Goal: Transaction & Acquisition: Purchase product/service

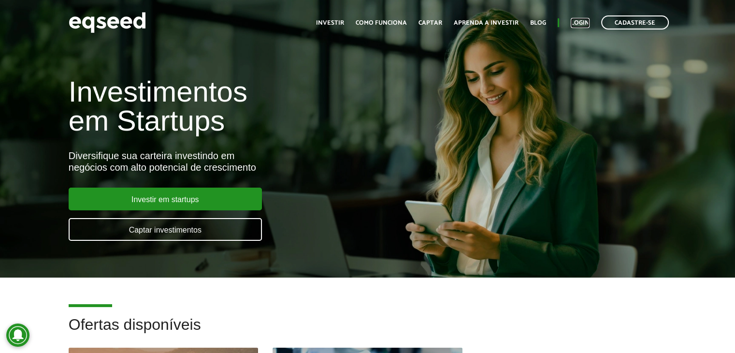
drag, startPoint x: 580, startPoint y: 18, endPoint x: 601, endPoint y: 26, distance: 22.0
click at [580, 20] on link "Login" at bounding box center [579, 23] width 19 height 6
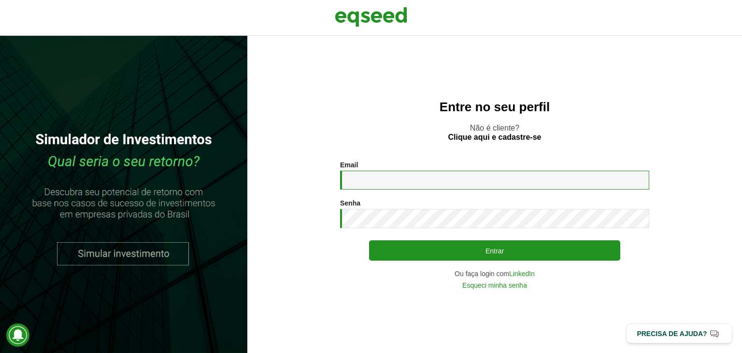
click at [378, 180] on input "Email *" at bounding box center [494, 179] width 309 height 19
type input "**********"
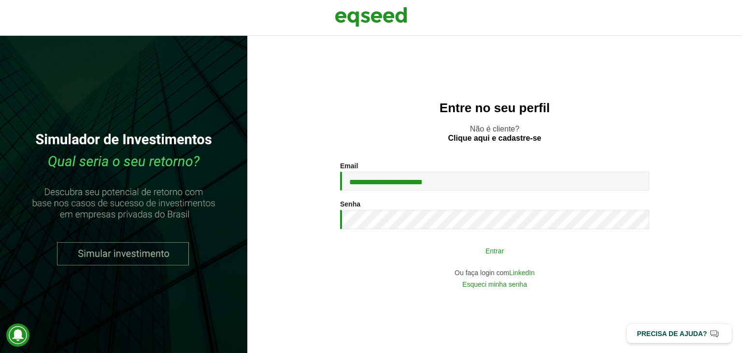
click at [501, 254] on button "Entrar" at bounding box center [494, 250] width 251 height 18
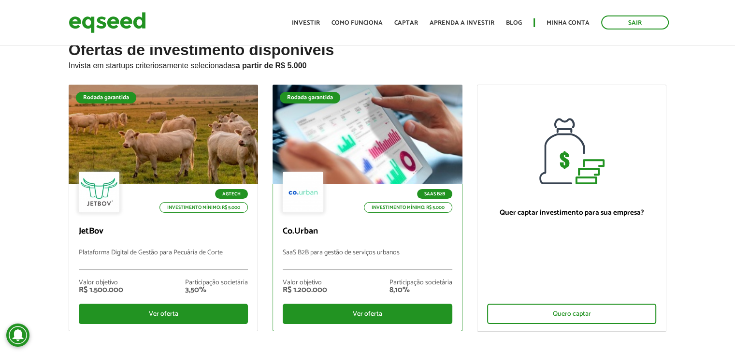
scroll to position [48, 0]
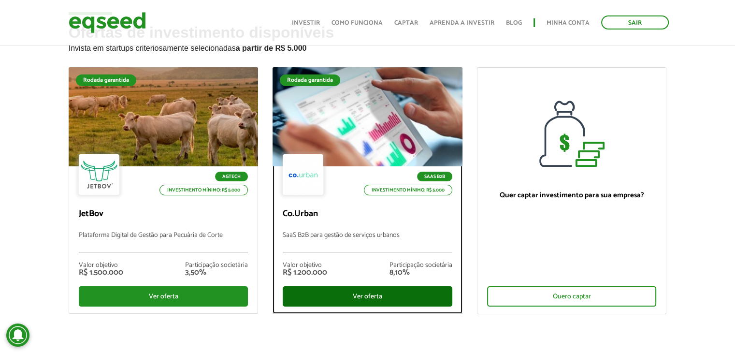
click at [359, 295] on div "Ver oferta" at bounding box center [368, 296] width 170 height 20
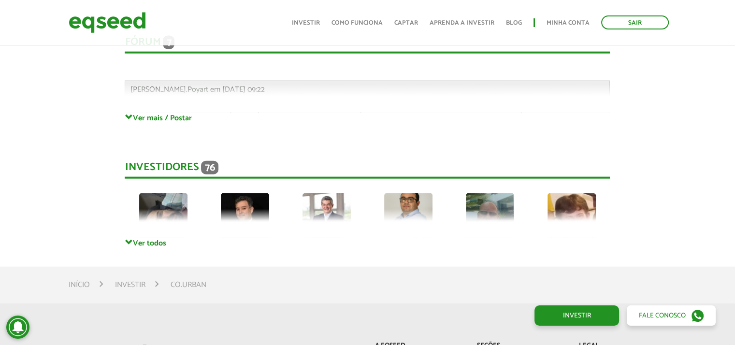
scroll to position [2270, 0]
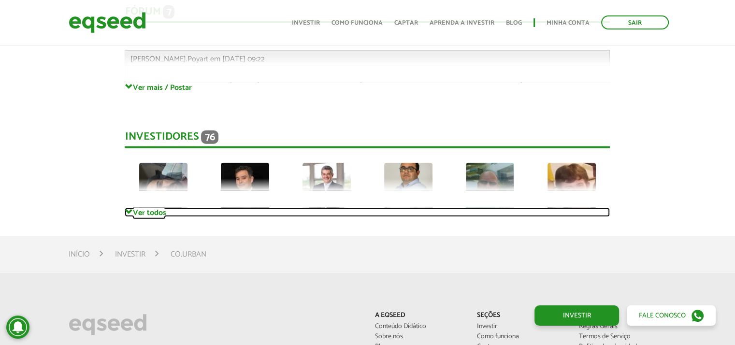
click at [127, 210] on span at bounding box center [129, 212] width 8 height 8
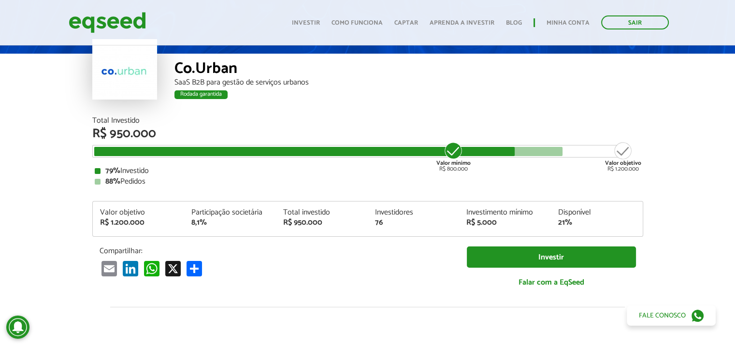
scroll to position [0, 0]
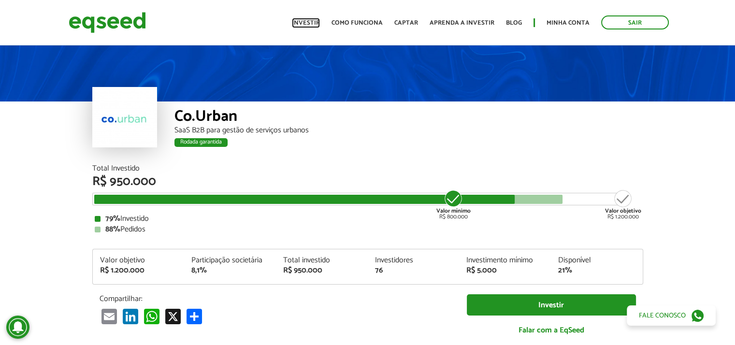
drag, startPoint x: 309, startPoint y: 21, endPoint x: 313, endPoint y: 33, distance: 12.8
click at [309, 21] on link "Investir" at bounding box center [306, 23] width 28 height 6
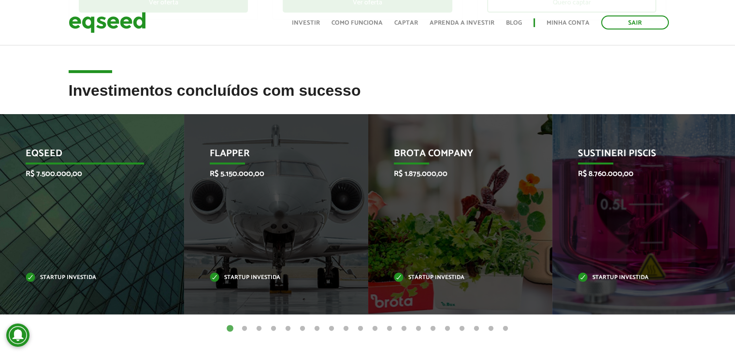
scroll to position [386, 0]
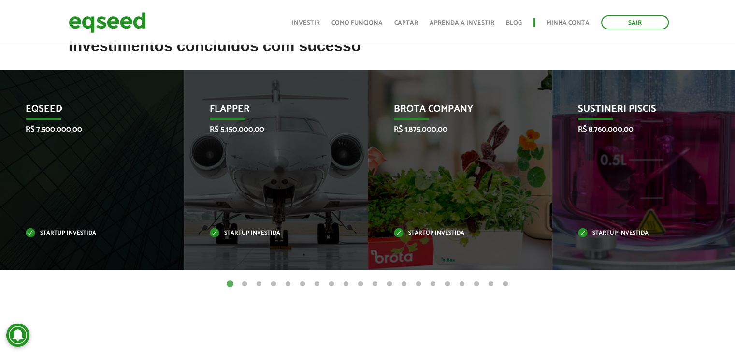
click at [243, 283] on button "2" at bounding box center [245, 284] width 10 height 10
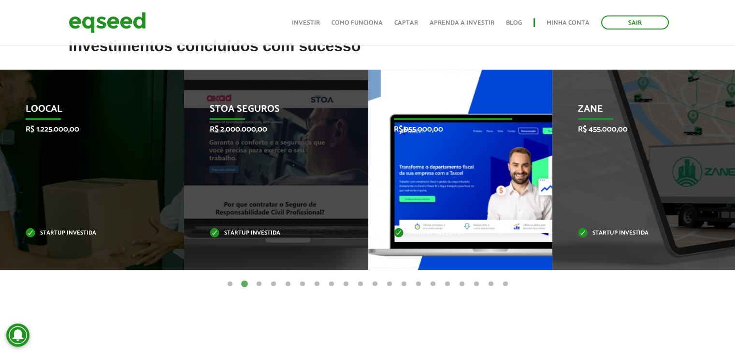
drag, startPoint x: 717, startPoint y: 197, endPoint x: 495, endPoint y: 192, distance: 222.2
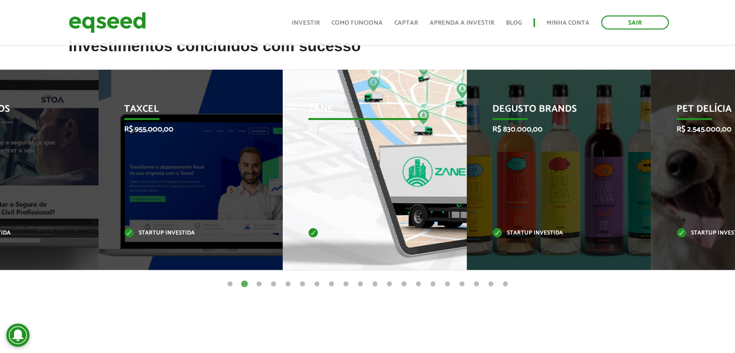
drag, startPoint x: 622, startPoint y: 172, endPoint x: 230, endPoint y: 184, distance: 391.8
click at [283, 189] on div "Zane R$ 455.000,00 Startup investida" at bounding box center [368, 170] width 170 height 200
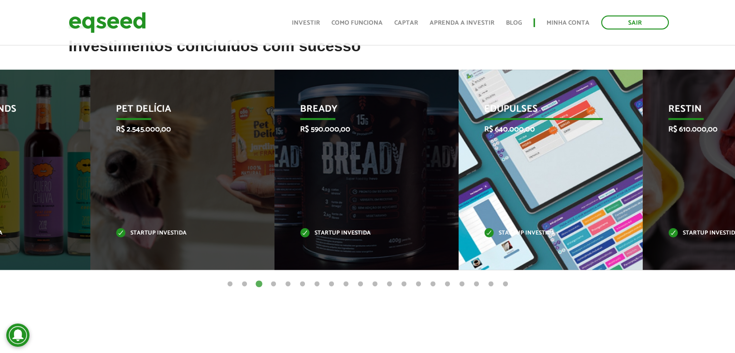
drag, startPoint x: 438, startPoint y: 176, endPoint x: 234, endPoint y: 159, distance: 204.5
click at [274, 174] on div "Bready R$ 590.000,00 Startup investida" at bounding box center [359, 170] width 170 height 200
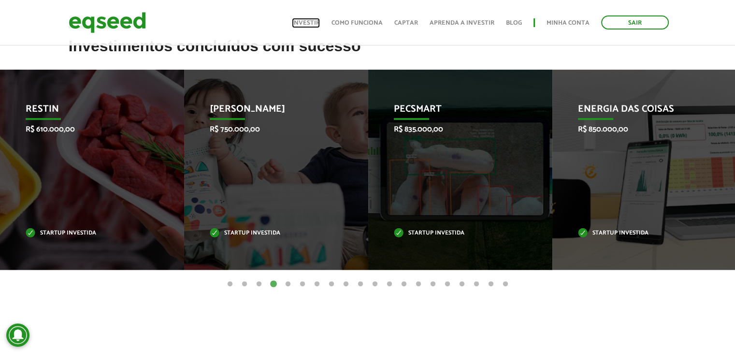
click at [310, 20] on link "Investir" at bounding box center [306, 23] width 28 height 6
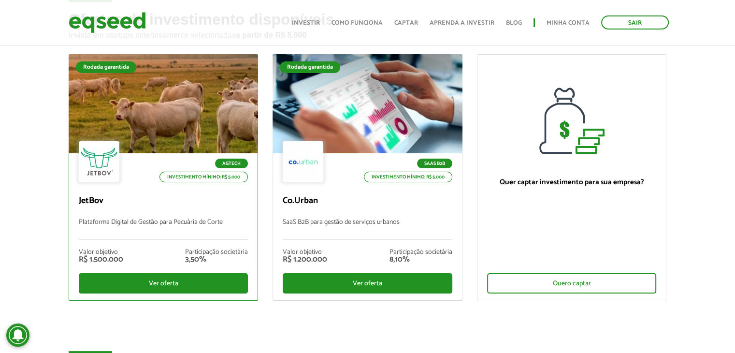
scroll to position [97, 0]
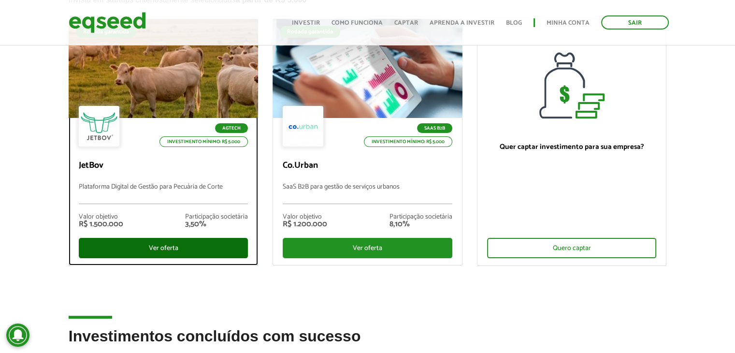
click at [170, 246] on div "Ver oferta" at bounding box center [164, 248] width 170 height 20
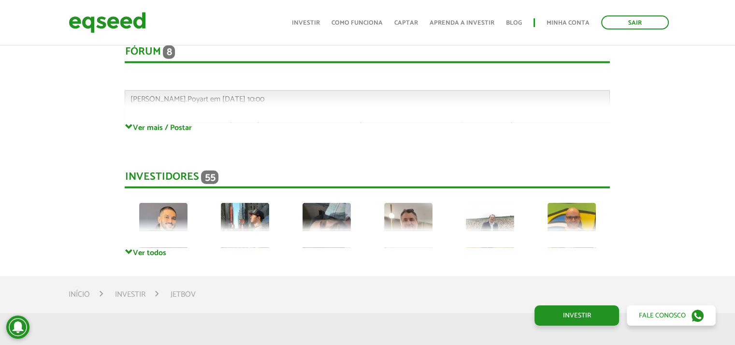
scroll to position [2560, 0]
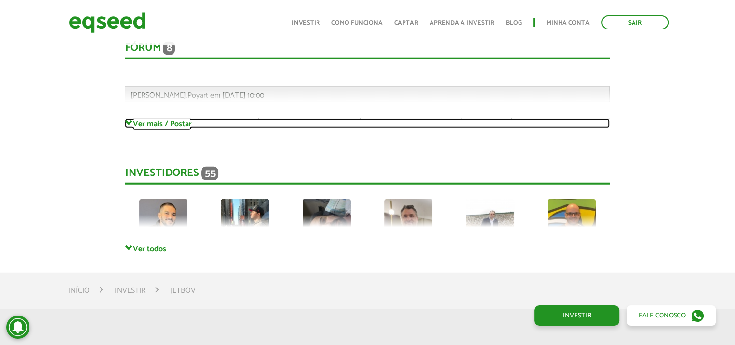
click at [131, 120] on span at bounding box center [129, 123] width 8 height 8
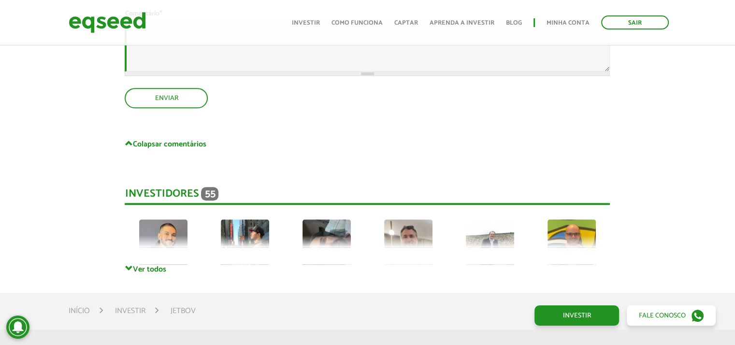
scroll to position [4395, 0]
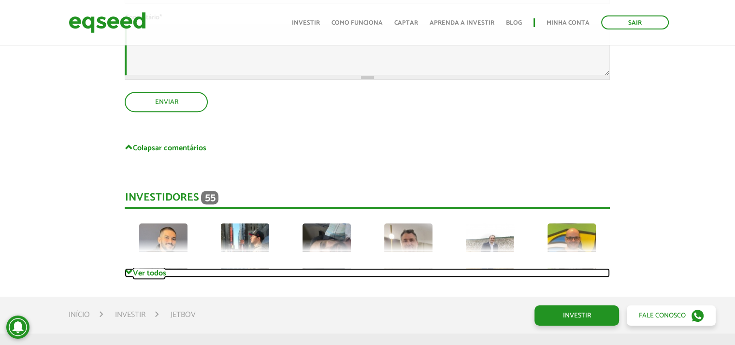
click at [150, 270] on link "Ver todos" at bounding box center [367, 272] width 485 height 9
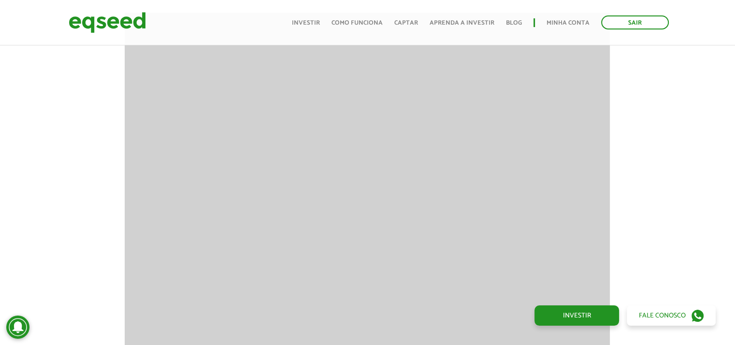
scroll to position [1352, 0]
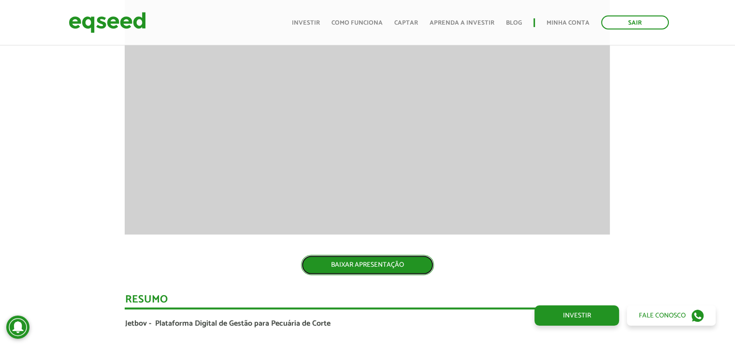
click at [365, 262] on link "BAIXAR APRESENTAÇÃO" at bounding box center [367, 265] width 133 height 20
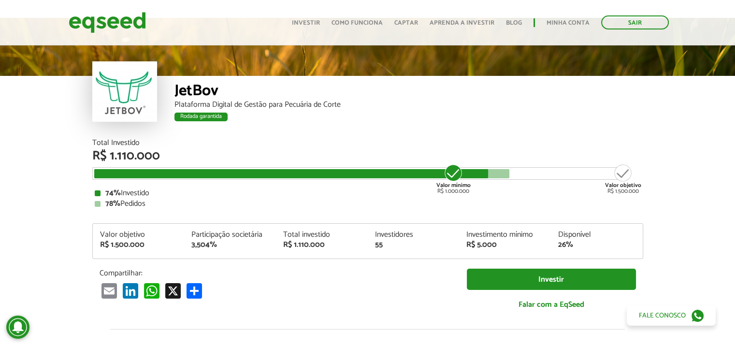
scroll to position [48, 0]
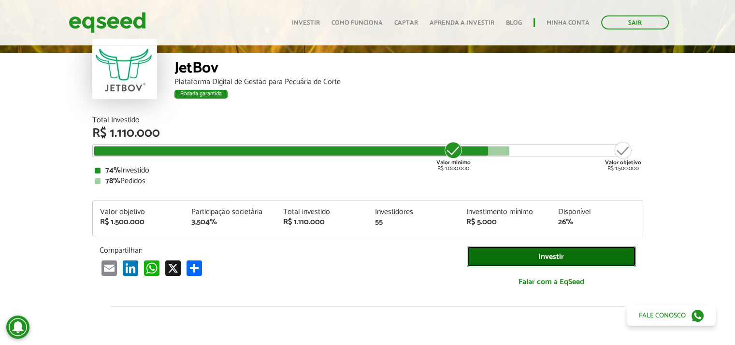
click at [565, 252] on link "Investir" at bounding box center [551, 257] width 169 height 22
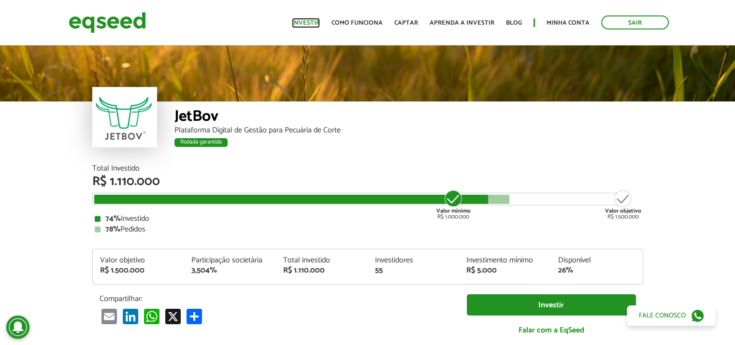
click at [315, 20] on link "Investir" at bounding box center [306, 23] width 28 height 6
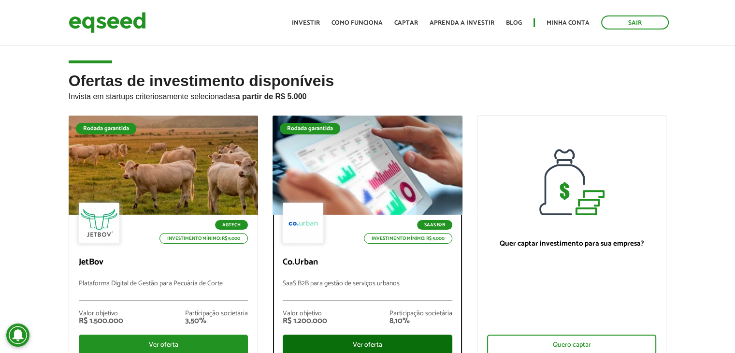
click at [371, 339] on div "Ver oferta" at bounding box center [368, 344] width 170 height 20
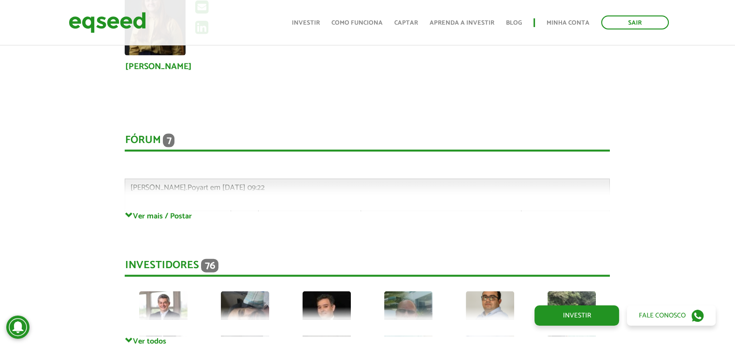
scroll to position [2222, 0]
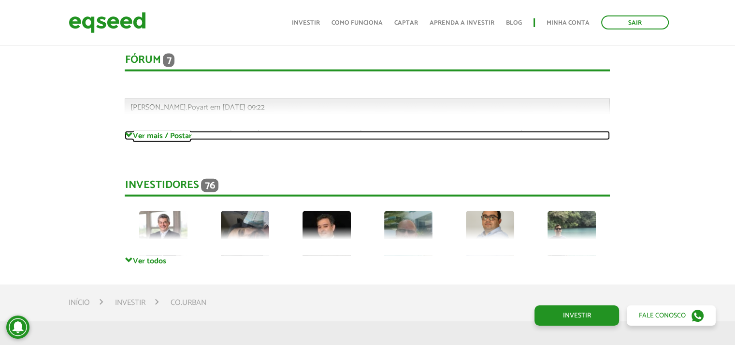
click at [129, 133] on span at bounding box center [129, 135] width 8 height 8
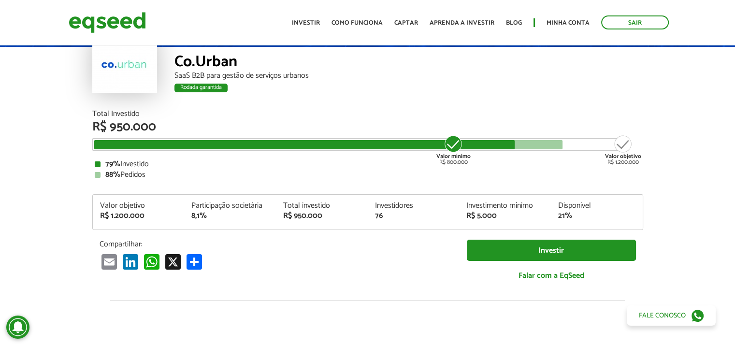
scroll to position [0, 0]
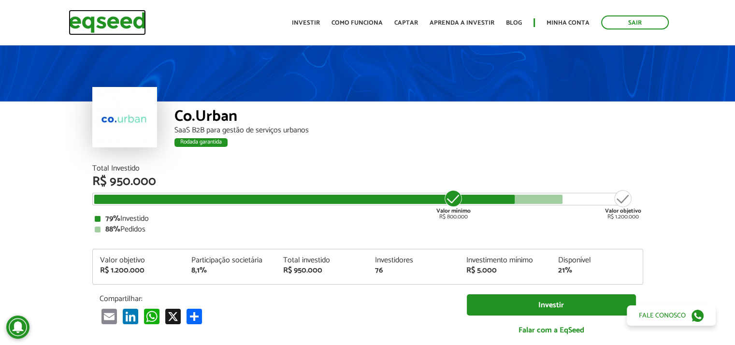
drag, startPoint x: 110, startPoint y: 20, endPoint x: 121, endPoint y: 19, distance: 11.6
click at [111, 20] on img at bounding box center [107, 23] width 77 height 26
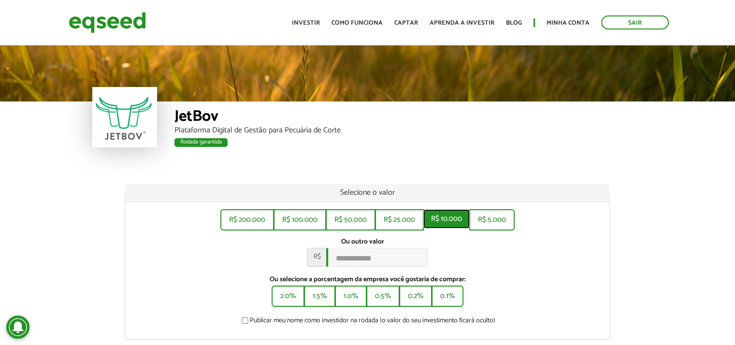
click at [446, 216] on button "R$ 10.000" at bounding box center [446, 218] width 46 height 19
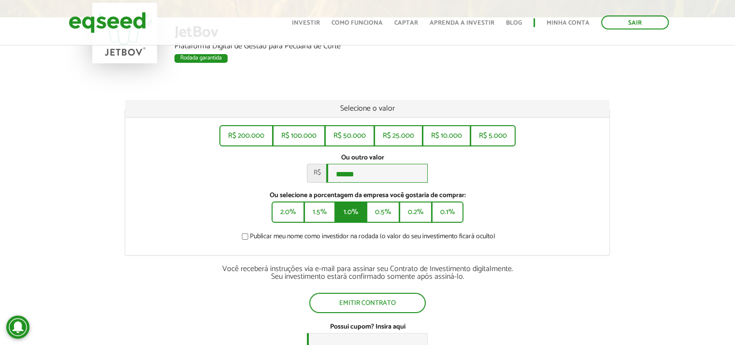
scroll to position [97, 0]
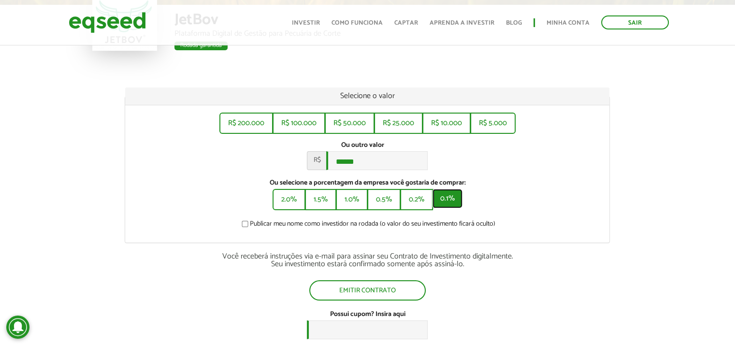
click at [449, 205] on button "0.1%" at bounding box center [447, 198] width 30 height 19
click at [443, 123] on button "R$ 10.000" at bounding box center [446, 122] width 46 height 19
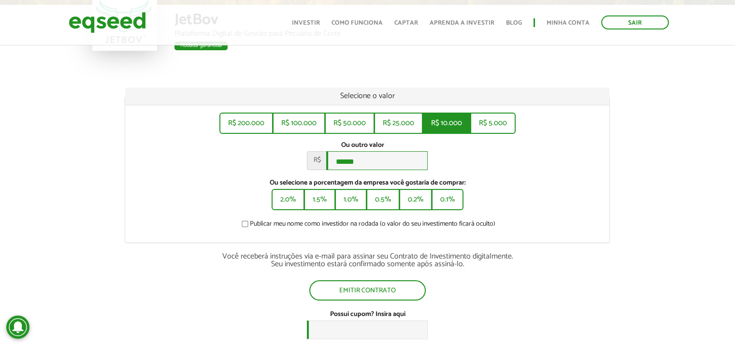
type input "******"
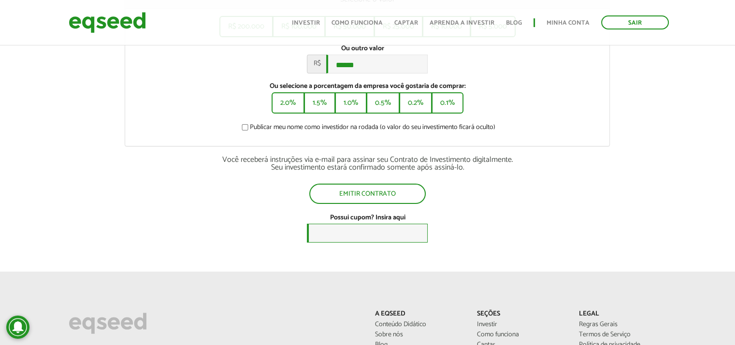
click at [392, 239] on input "Possui cupom? Insira aqui" at bounding box center [367, 233] width 121 height 19
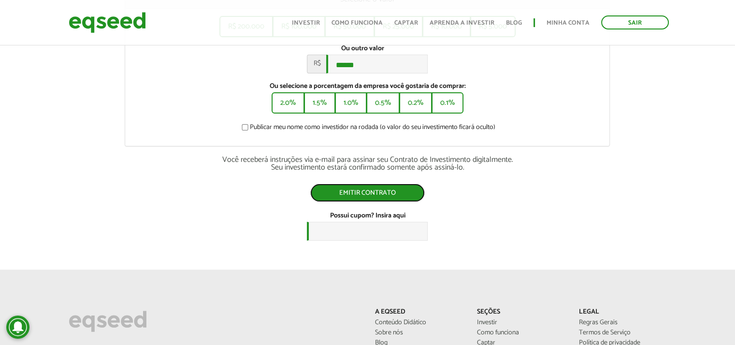
click at [370, 192] on button "Emitir contrato" at bounding box center [367, 193] width 114 height 18
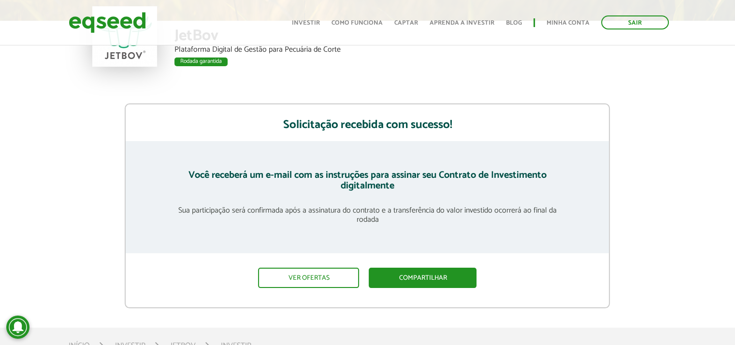
scroll to position [97, 0]
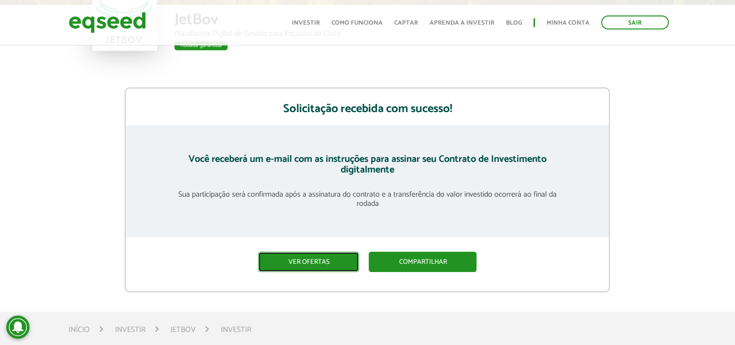
click at [313, 262] on link "Ver ofertas" at bounding box center [308, 262] width 101 height 20
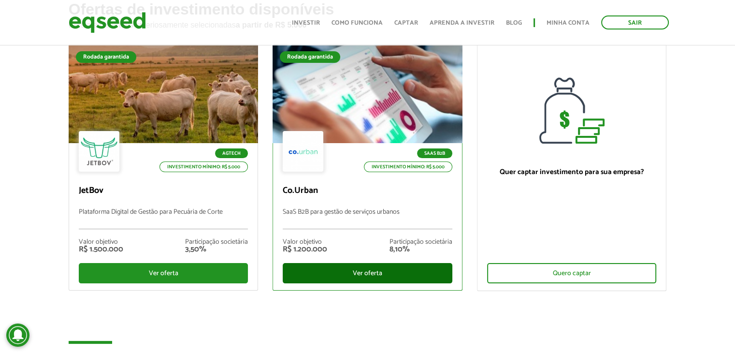
scroll to position [193, 0]
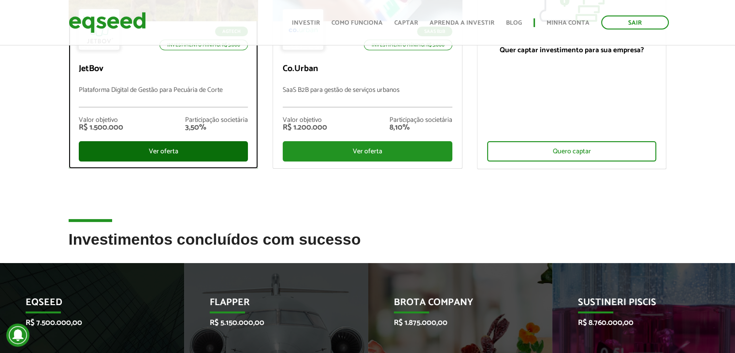
drag, startPoint x: 155, startPoint y: 151, endPoint x: 162, endPoint y: 155, distance: 8.6
click at [156, 152] on div "Ver oferta" at bounding box center [164, 151] width 170 height 20
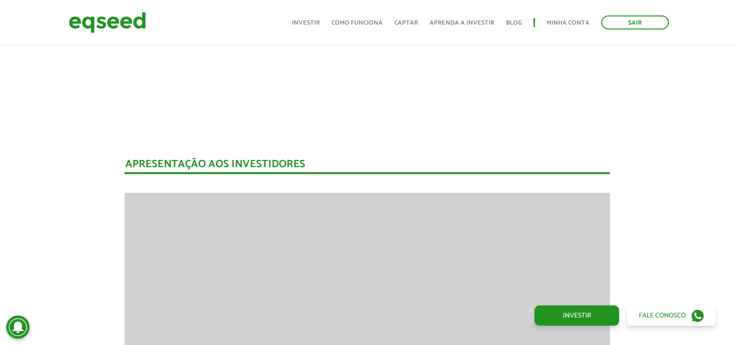
scroll to position [1062, 0]
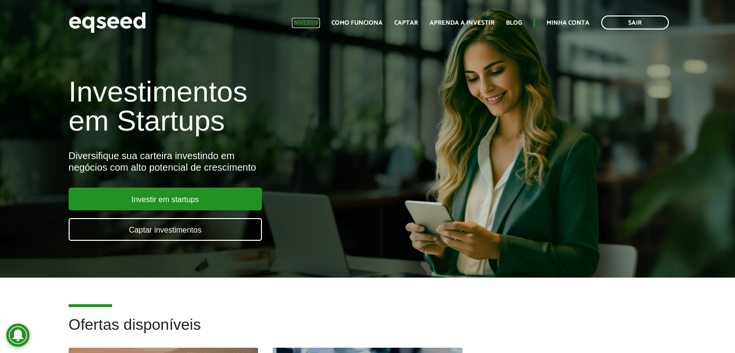
click at [311, 20] on link "Investir" at bounding box center [306, 23] width 28 height 6
